Goal: Information Seeking & Learning: Learn about a topic

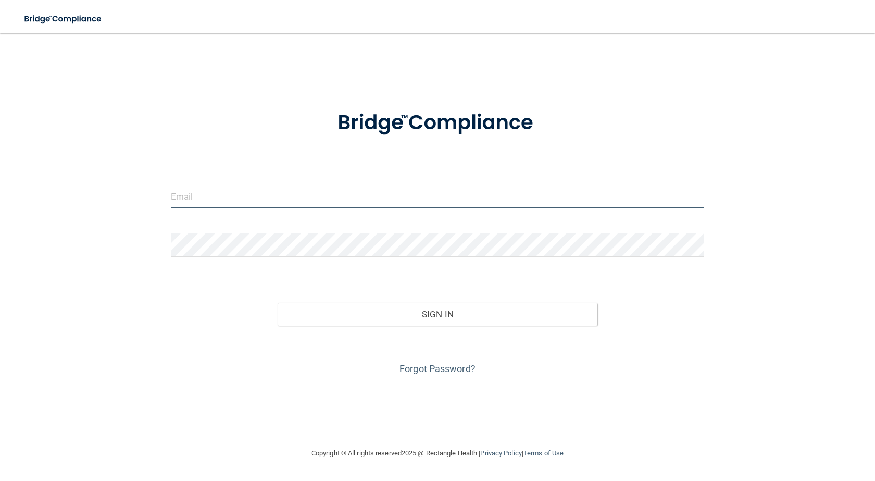
click at [218, 202] on input "email" at bounding box center [437, 195] width 533 height 23
type input "[EMAIL_ADDRESS][DOMAIN_NAME]"
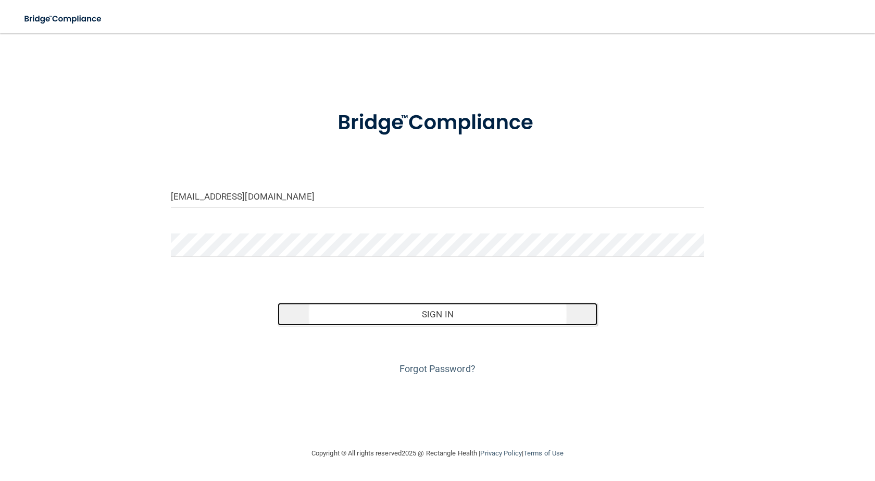
click at [423, 318] on button "Sign In" at bounding box center [438, 314] width 320 height 23
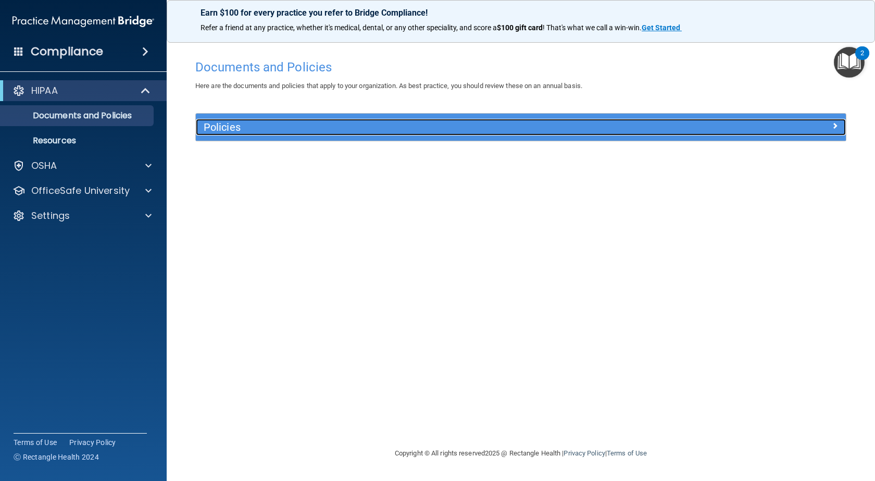
click at [329, 122] on h5 "Policies" at bounding box center [440, 126] width 472 height 11
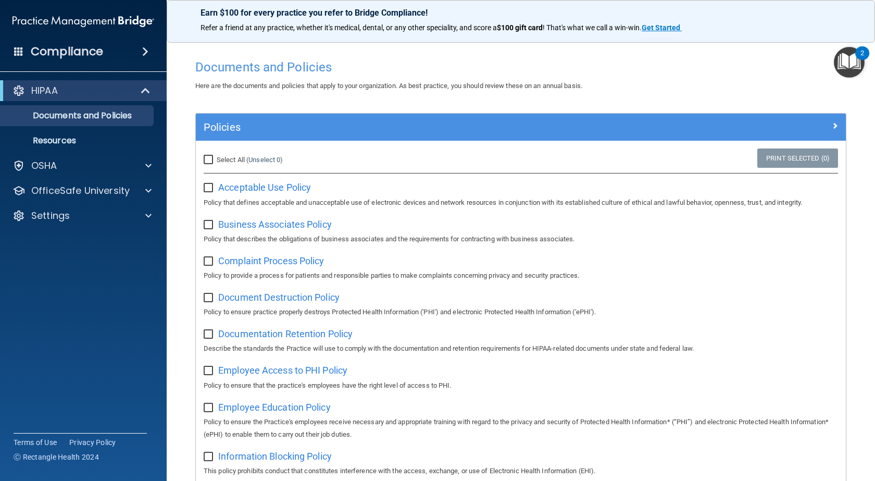
click at [205, 160] on input "Select All (Unselect 0) Unselect All" at bounding box center [210, 160] width 12 height 8
checkbox input "true"
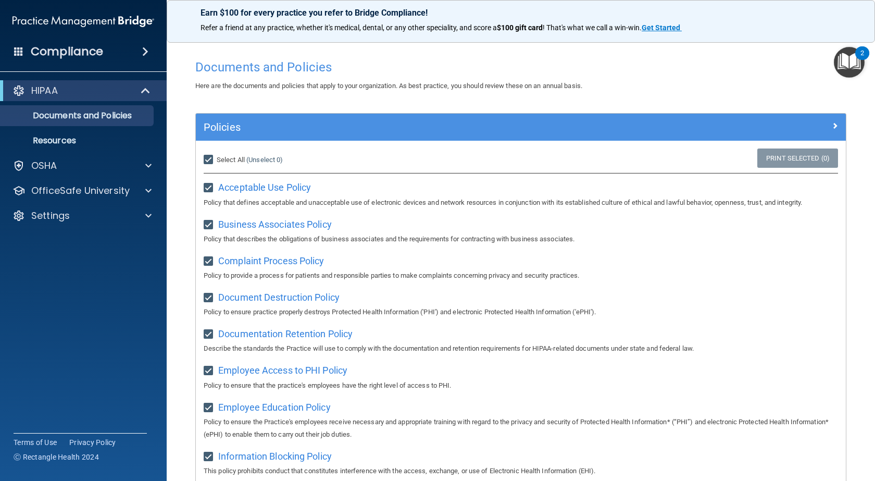
checkbox input "true"
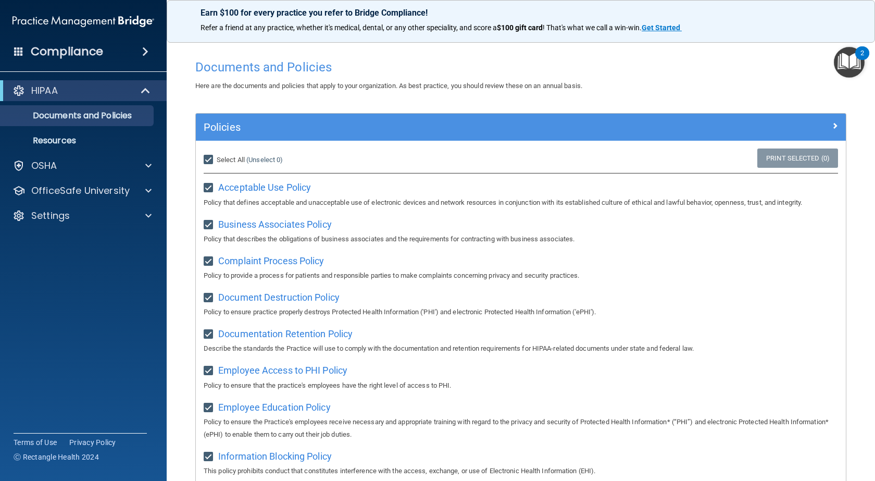
checkbox input "true"
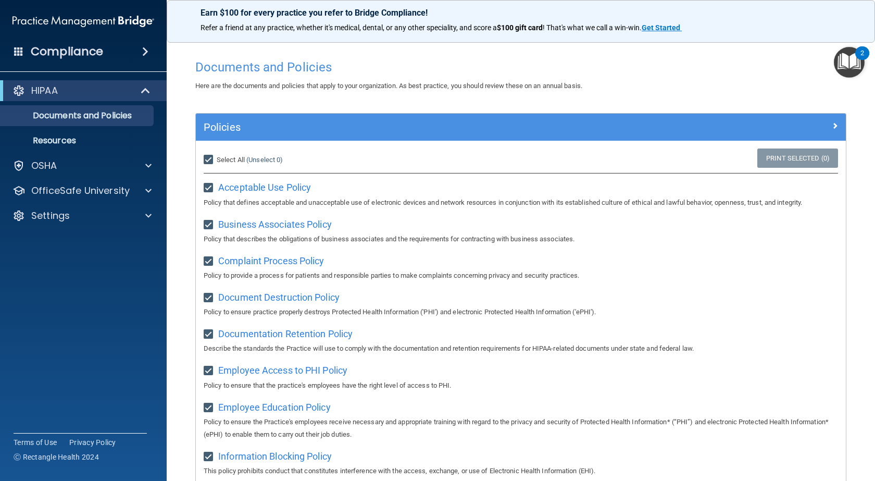
checkbox input "true"
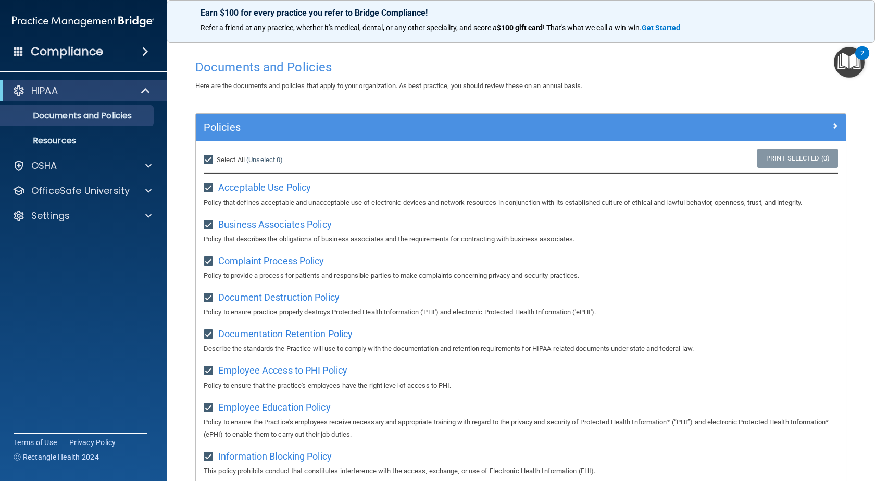
checkbox input "true"
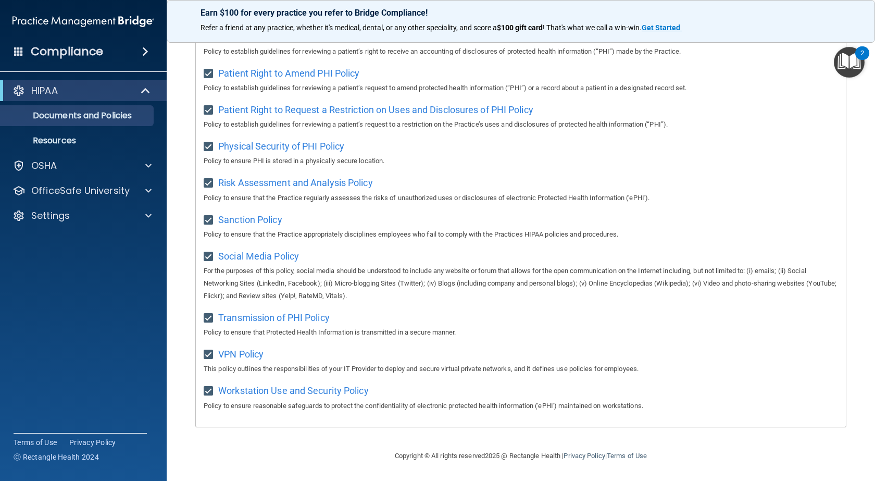
scroll to position [577, 0]
click at [104, 55] on div "Compliance" at bounding box center [83, 51] width 167 height 23
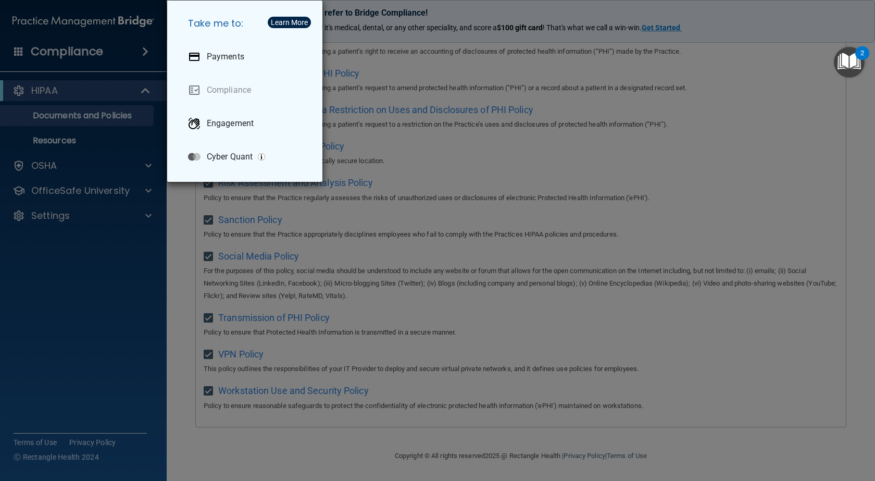
click at [34, 90] on div "Take me to: Payments Compliance Engagement Cyber Quant" at bounding box center [437, 240] width 875 height 481
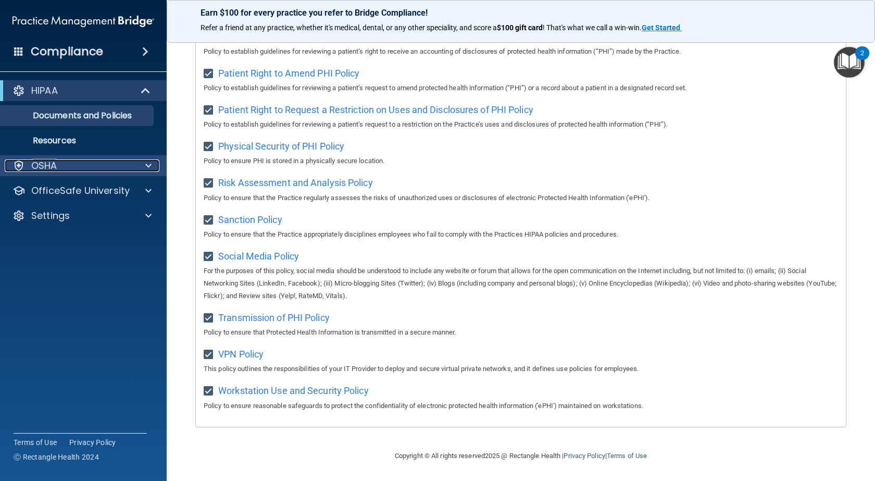
click at [53, 163] on p "OSHA" at bounding box center [44, 165] width 26 height 13
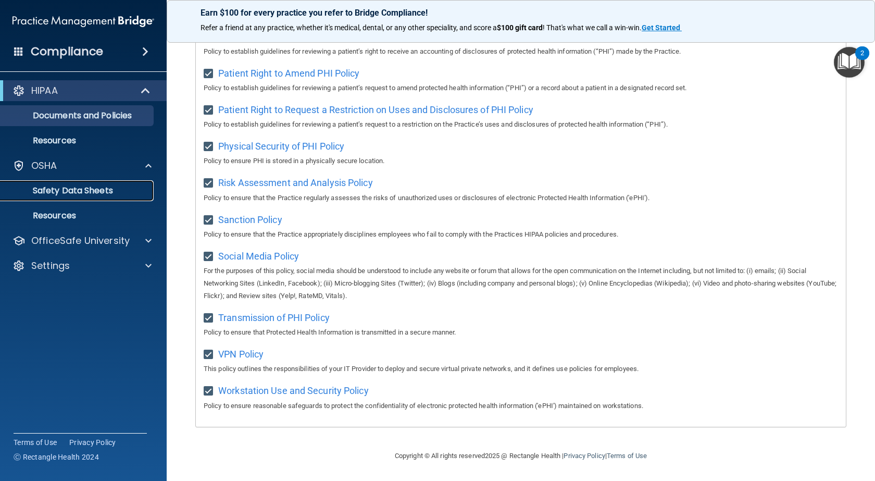
click at [66, 190] on p "Safety Data Sheets" at bounding box center [78, 190] width 142 height 10
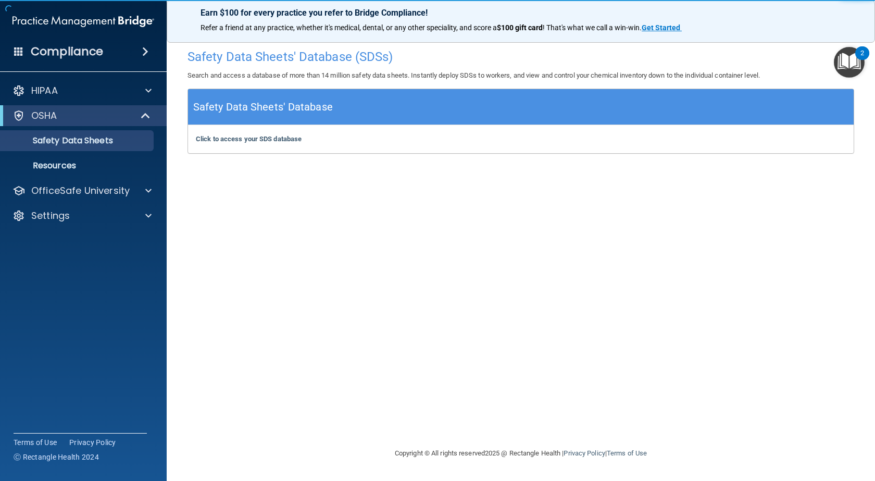
click at [289, 107] on h5 "Safety Data Sheets' Database" at bounding box center [263, 107] width 140 height 18
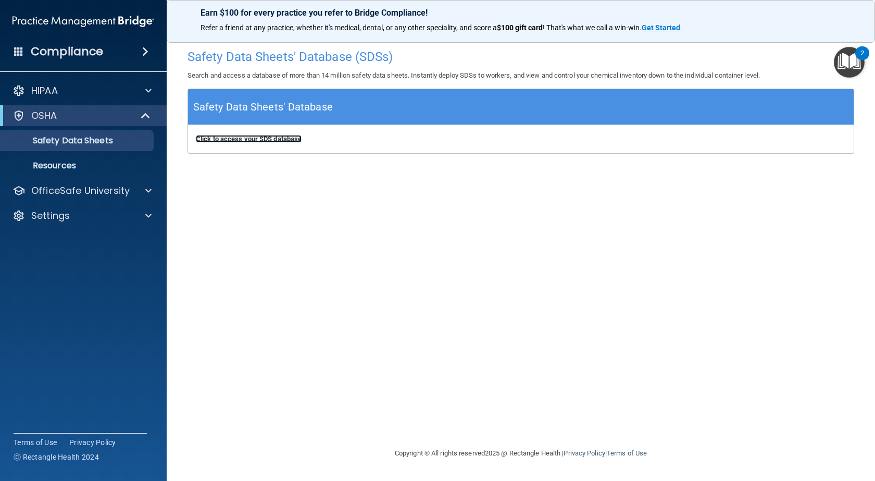
click at [251, 141] on b "Click to access your SDS database" at bounding box center [249, 139] width 106 height 8
click at [858, 60] on img "Open Resource Center, 2 new notifications" at bounding box center [849, 62] width 31 height 31
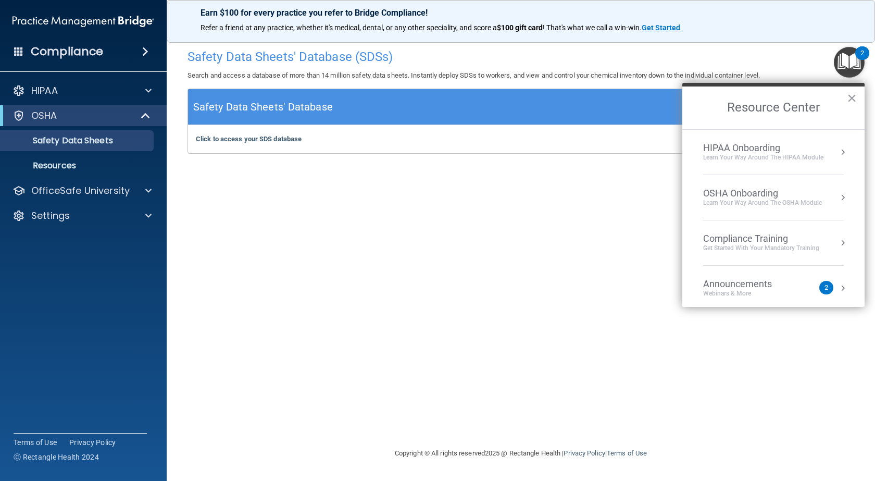
click at [733, 240] on div "Compliance Training" at bounding box center [761, 238] width 116 height 11
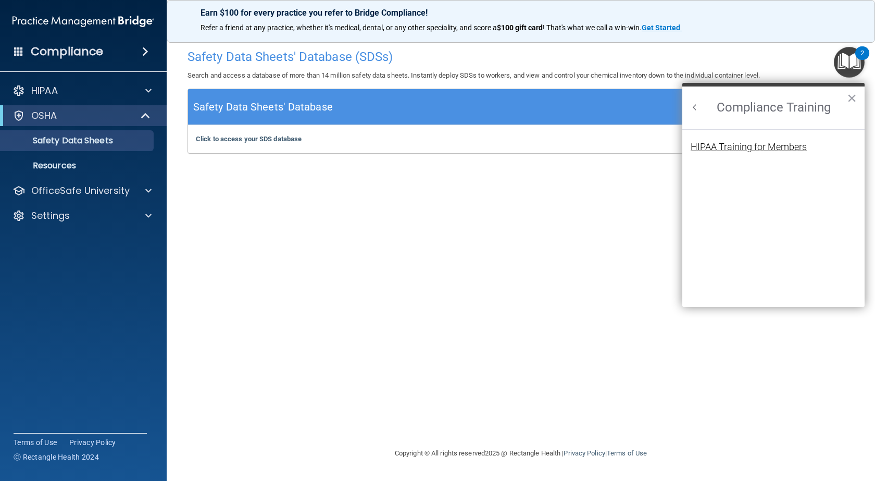
click at [747, 146] on div "HIPAA Training for Members" at bounding box center [749, 146] width 116 height 9
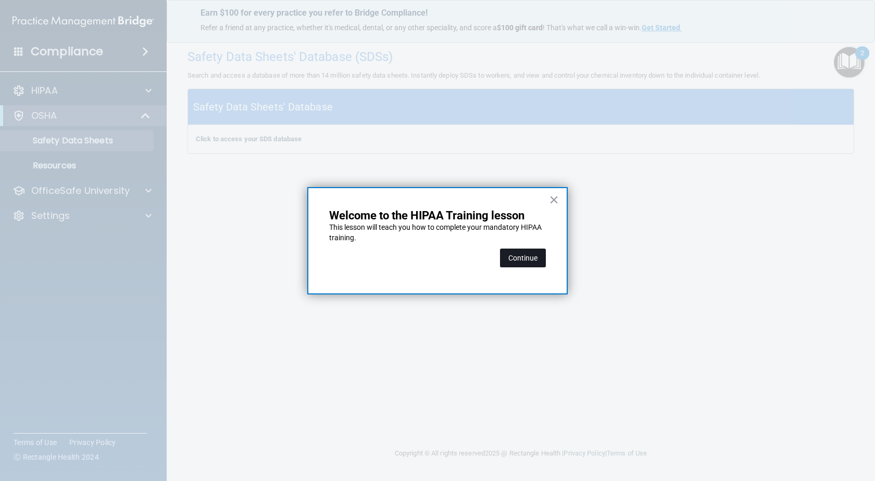
click at [511, 262] on button "Continue" at bounding box center [523, 258] width 46 height 19
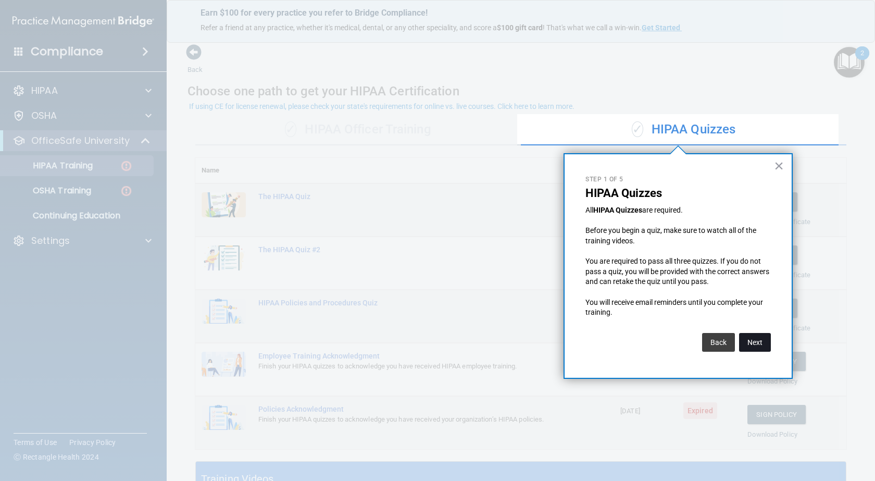
click at [752, 347] on button "Next" at bounding box center [755, 342] width 32 height 19
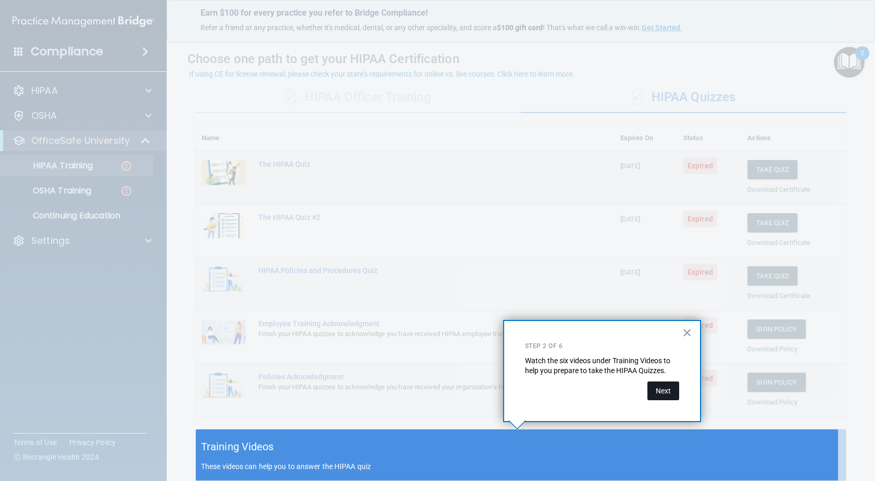
click at [657, 394] on button "Next" at bounding box center [664, 390] width 32 height 19
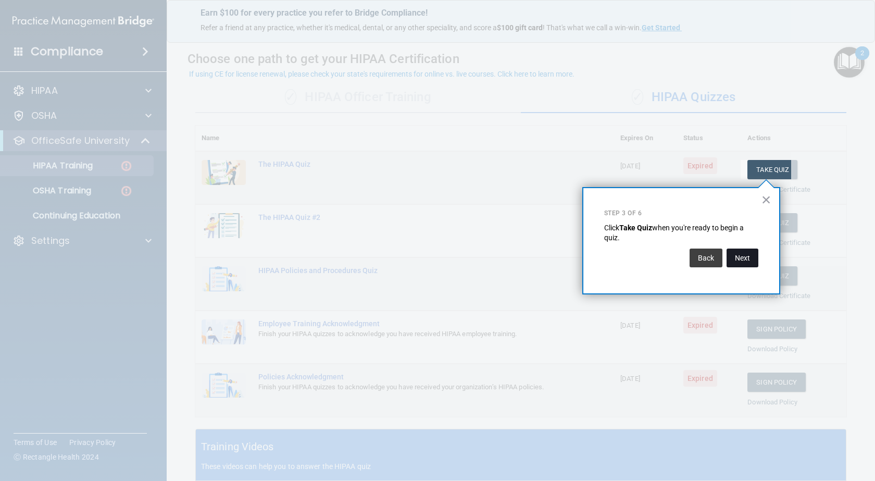
click at [753, 258] on button "Next" at bounding box center [743, 258] width 32 height 19
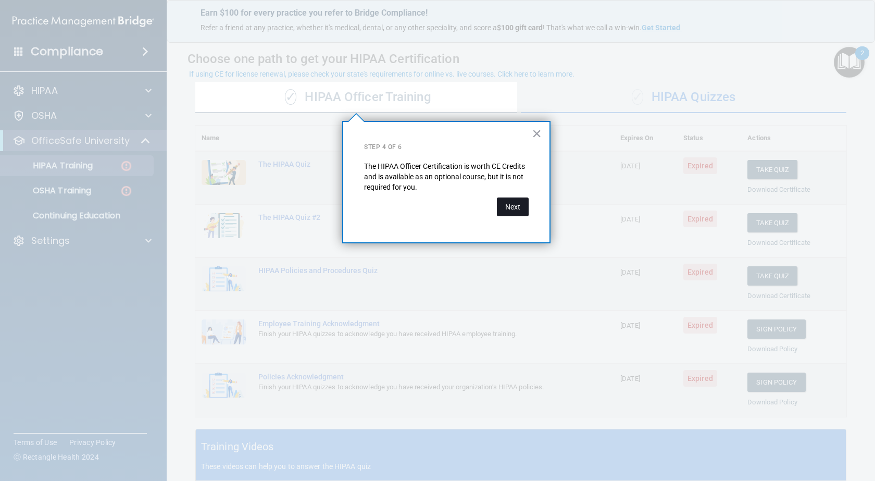
click at [520, 209] on button "Next" at bounding box center [513, 206] width 32 height 19
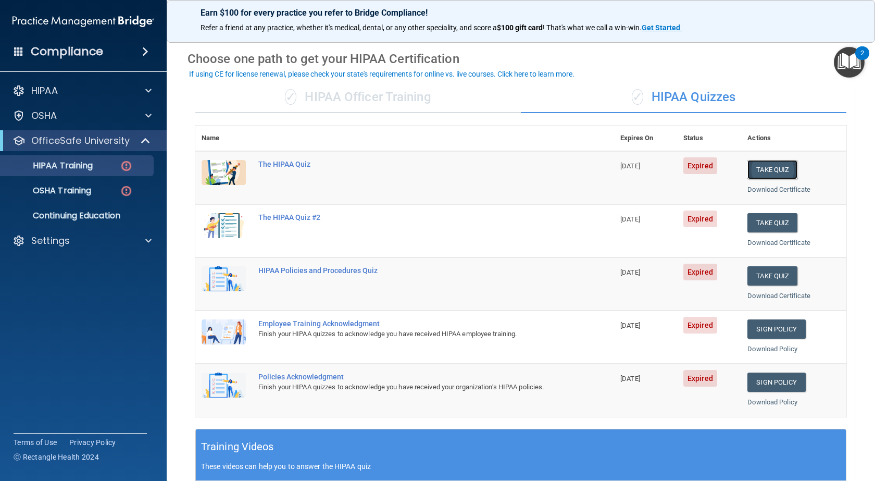
click at [760, 171] on button "Take Quiz" at bounding box center [773, 169] width 50 height 19
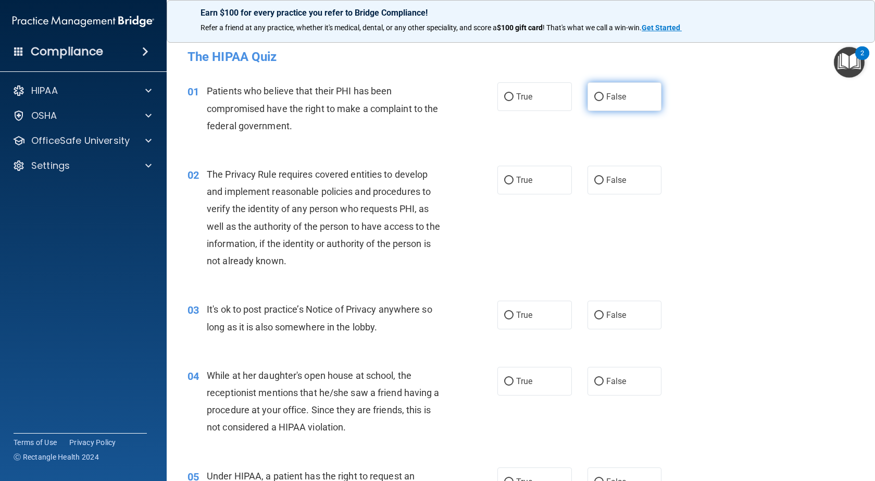
click at [594, 96] on input "False" at bounding box center [598, 97] width 9 height 8
radio input "true"
click at [506, 178] on input "True" at bounding box center [508, 181] width 9 height 8
radio input "true"
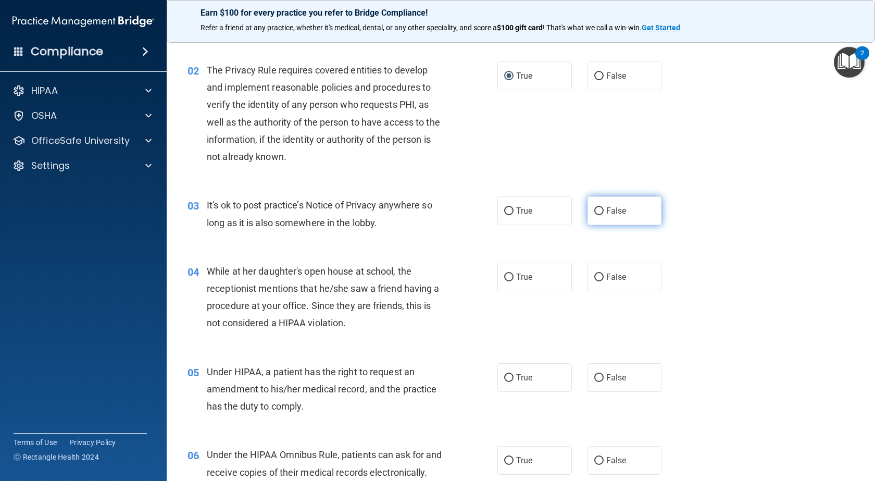
click at [594, 208] on input "False" at bounding box center [598, 211] width 9 height 8
radio input "true"
click at [598, 278] on input "False" at bounding box center [598, 278] width 9 height 8
radio input "true"
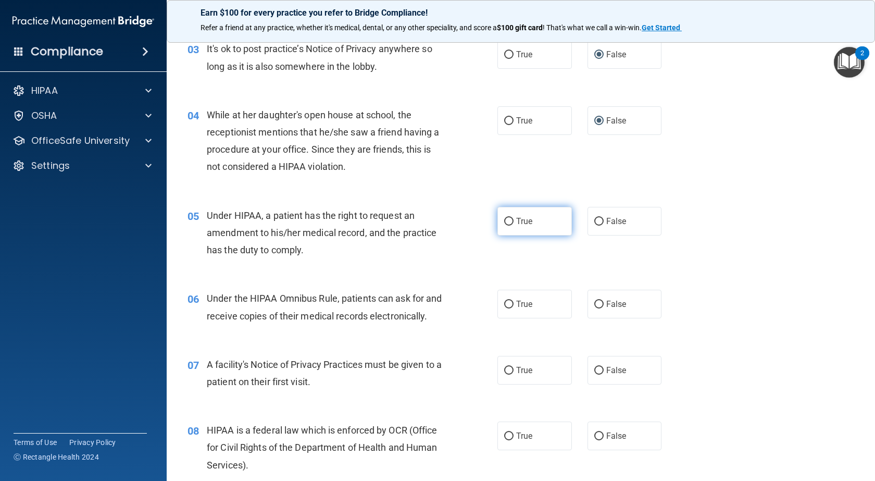
click at [508, 220] on input "True" at bounding box center [508, 222] width 9 height 8
radio input "true"
click at [508, 303] on input "True" at bounding box center [508, 305] width 9 height 8
radio input "true"
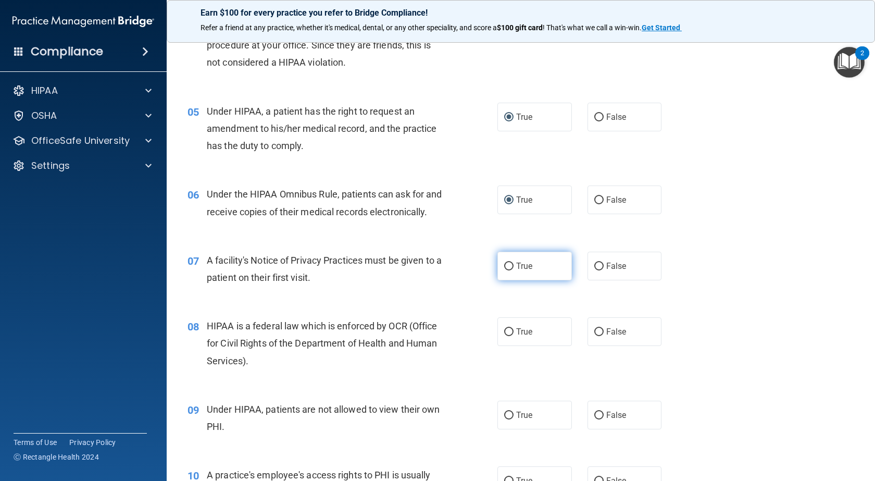
click at [505, 280] on label "True" at bounding box center [535, 266] width 75 height 29
click at [505, 270] on input "True" at bounding box center [508, 267] width 9 height 8
radio input "true"
click at [506, 336] on input "True" at bounding box center [508, 332] width 9 height 8
radio input "true"
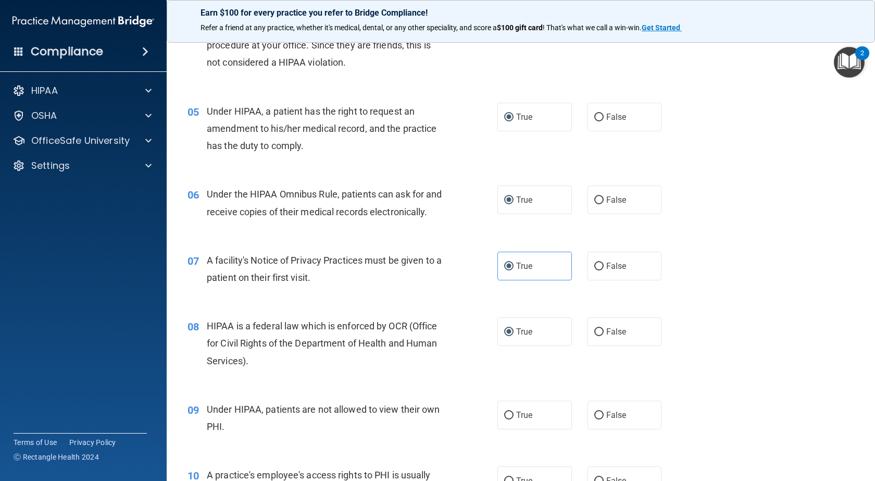
scroll to position [469, 0]
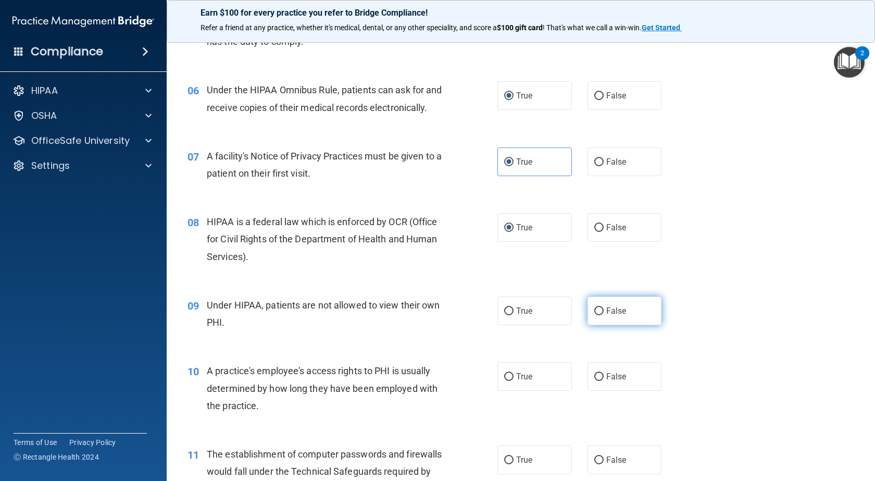
click at [598, 315] on input "False" at bounding box center [598, 311] width 9 height 8
radio input "true"
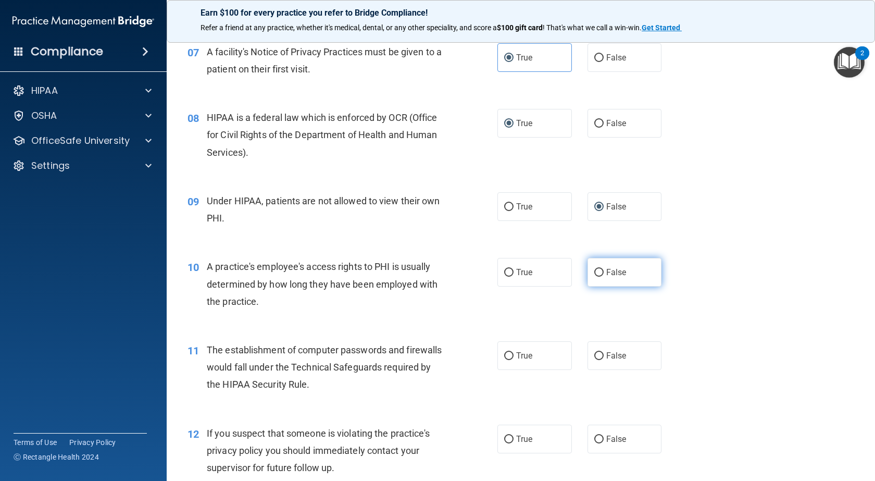
click at [594, 277] on input "False" at bounding box center [598, 273] width 9 height 8
radio input "true"
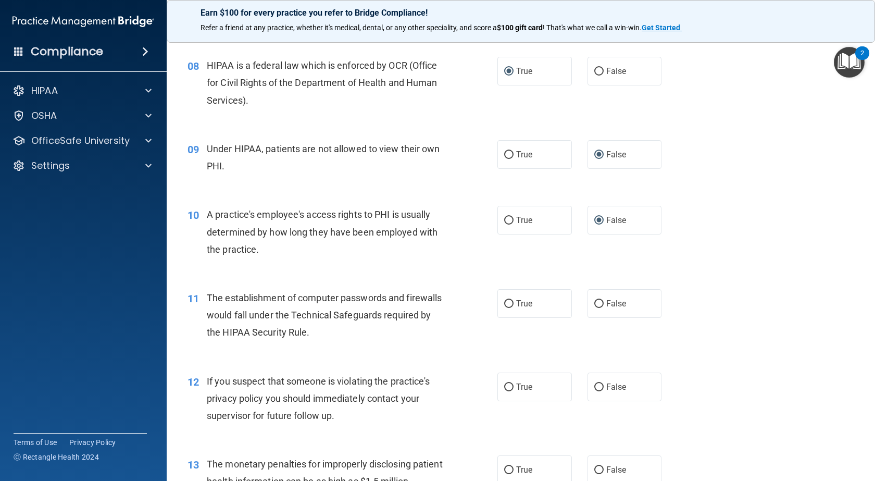
scroll to position [729, 0]
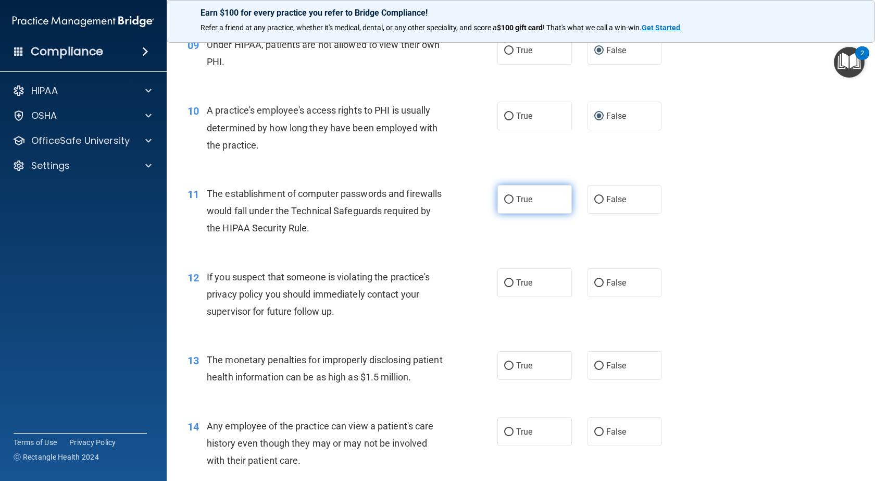
click at [505, 204] on input "True" at bounding box center [508, 200] width 9 height 8
radio input "true"
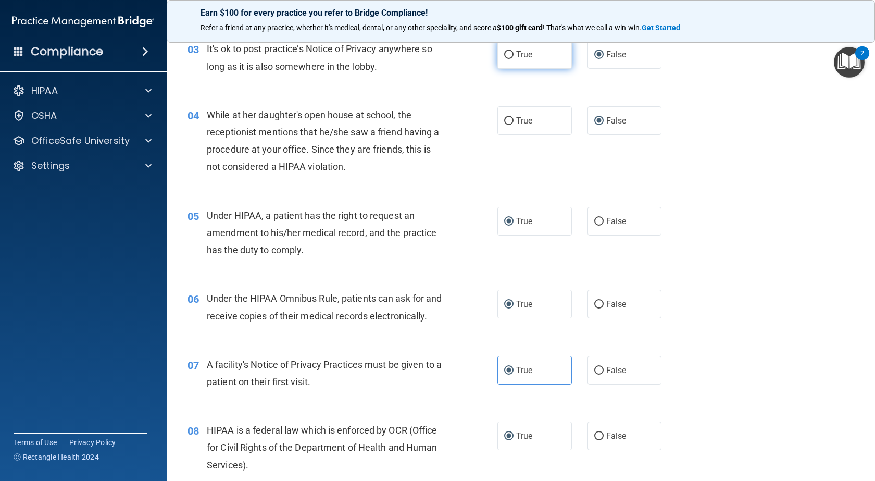
scroll to position [0, 0]
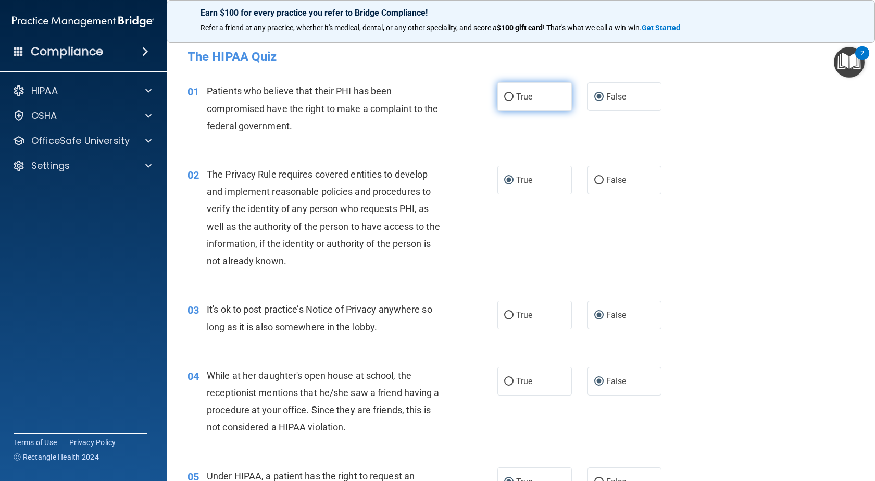
click at [508, 96] on input "True" at bounding box center [508, 97] width 9 height 8
radio input "true"
radio input "false"
click at [595, 180] on input "False" at bounding box center [598, 181] width 9 height 8
radio input "true"
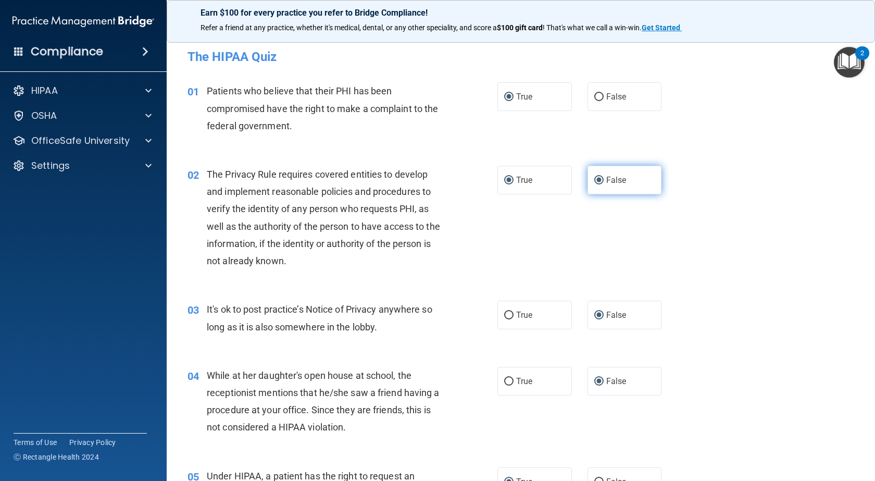
radio input "false"
